Goal: Task Accomplishment & Management: Manage account settings

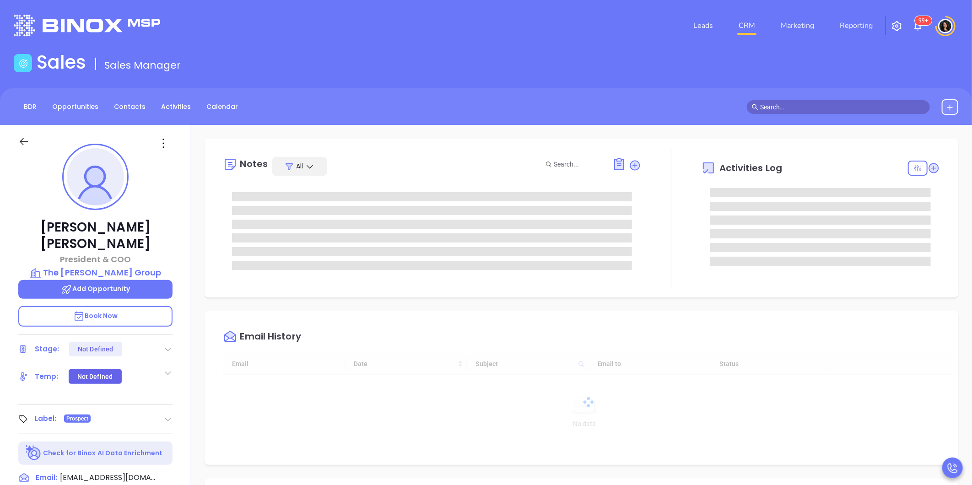
type input "10:00 am"
type input "[DATE]"
type input "Carla Humber"
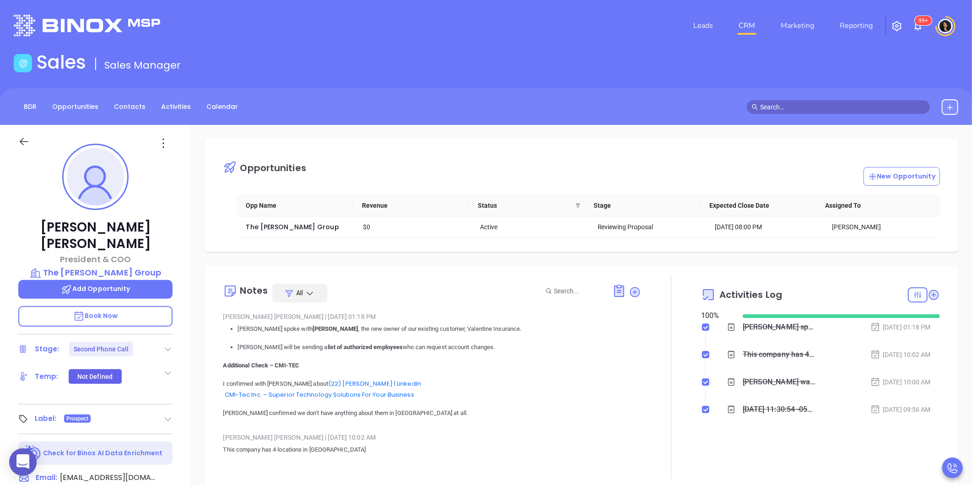
click at [0, 195] on html "0 Leads CRM Marketing Reporting 99+ Financial Leads Leads Sales Sales Manager B…" at bounding box center [486, 242] width 972 height 485
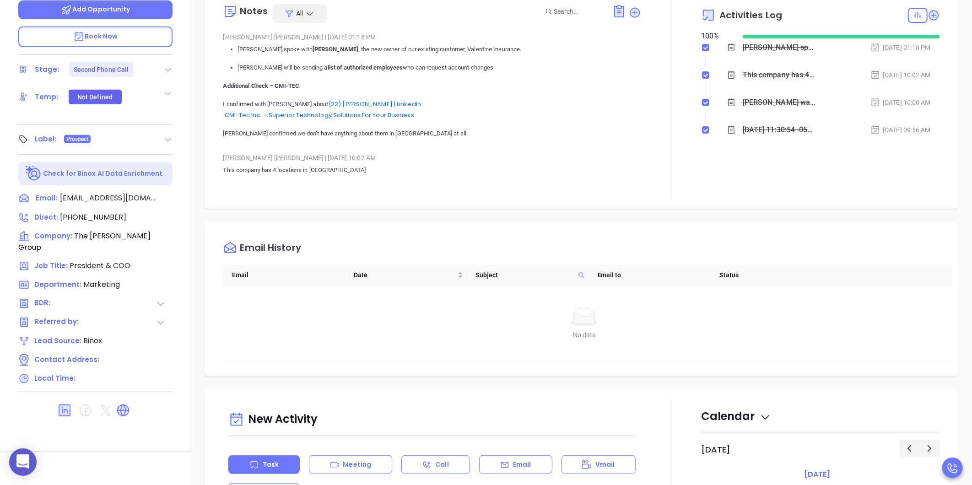
scroll to position [280, 0]
click at [121, 404] on icon at bounding box center [123, 409] width 11 height 11
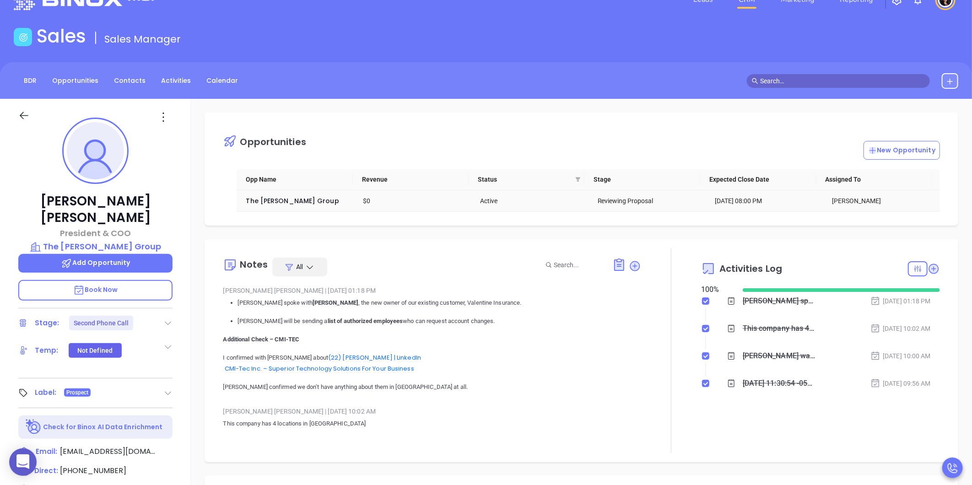
scroll to position [0, 0]
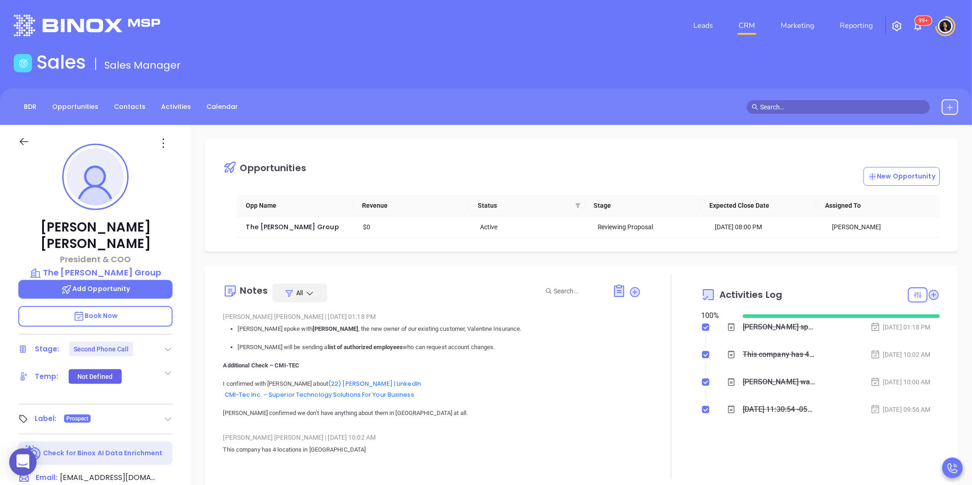
click at [752, 20] on link "CRM" at bounding box center [747, 25] width 24 height 18
